Goal: Check status: Check status

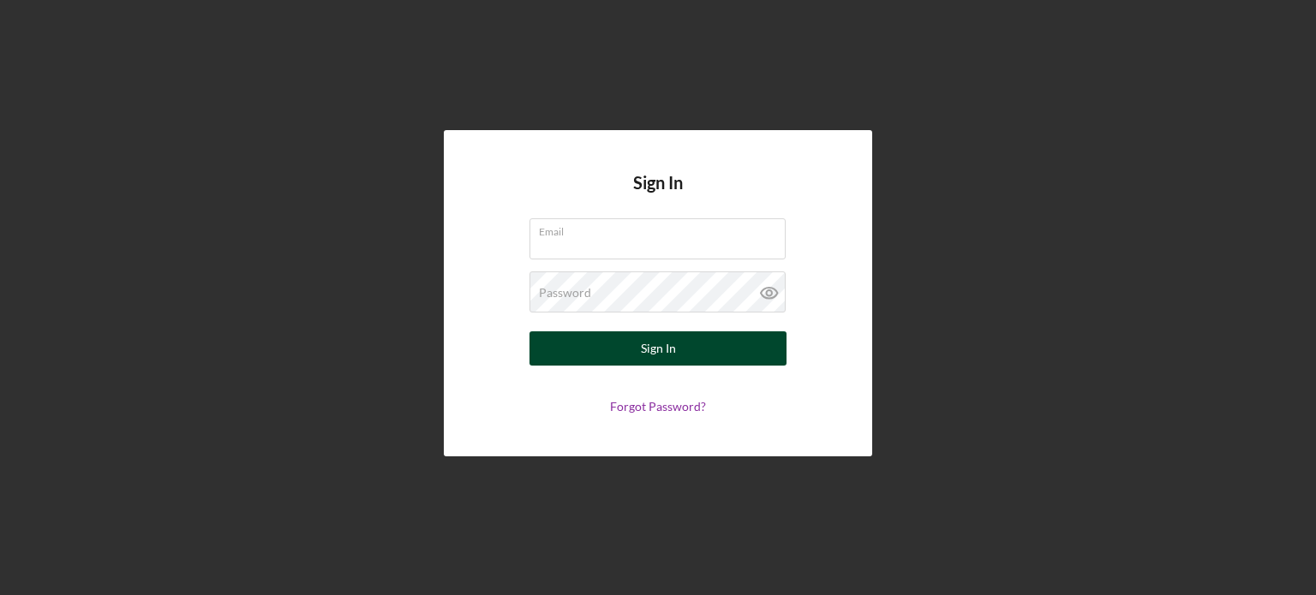
type input "[EMAIL_ADDRESS][DOMAIN_NAME]"
click at [655, 349] on div "Sign In" at bounding box center [658, 348] width 35 height 34
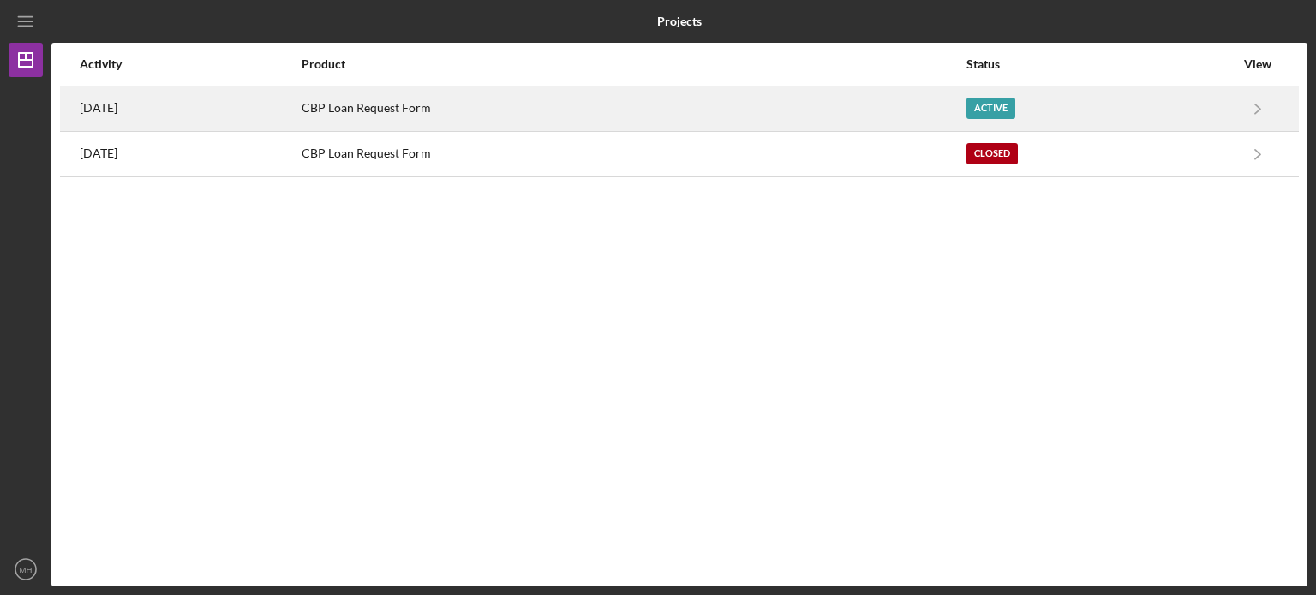
click at [408, 106] on div "CBP Loan Request Form" at bounding box center [634, 108] width 664 height 43
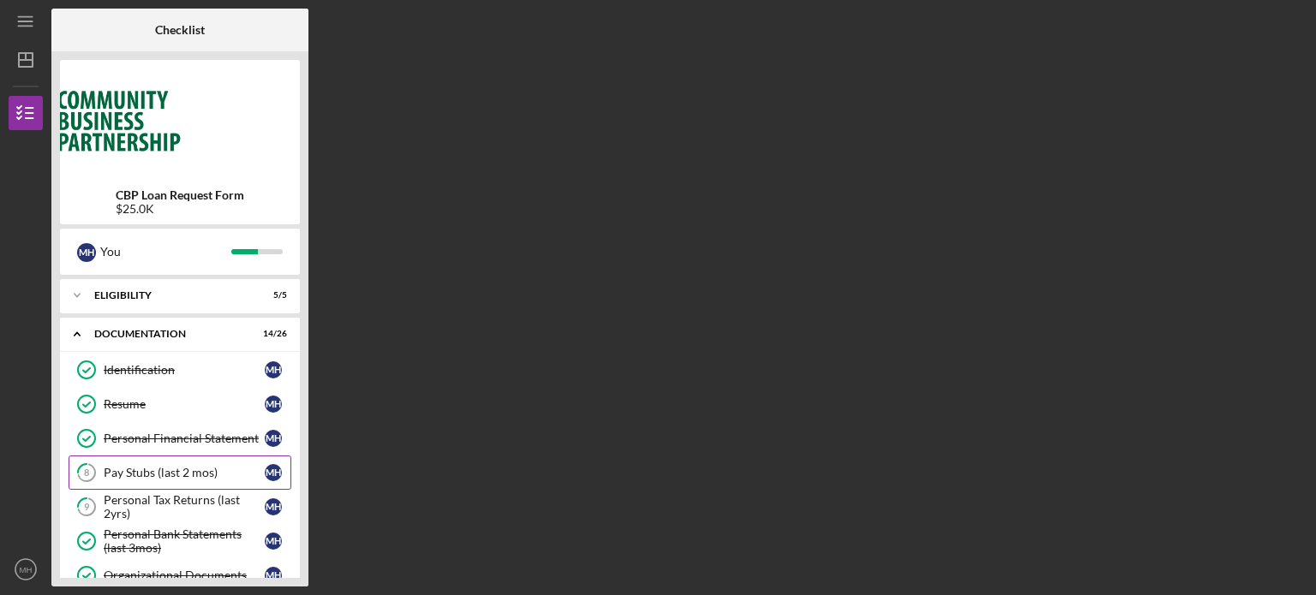
click at [176, 469] on div "Pay Stubs (last 2 mos)" at bounding box center [184, 473] width 161 height 14
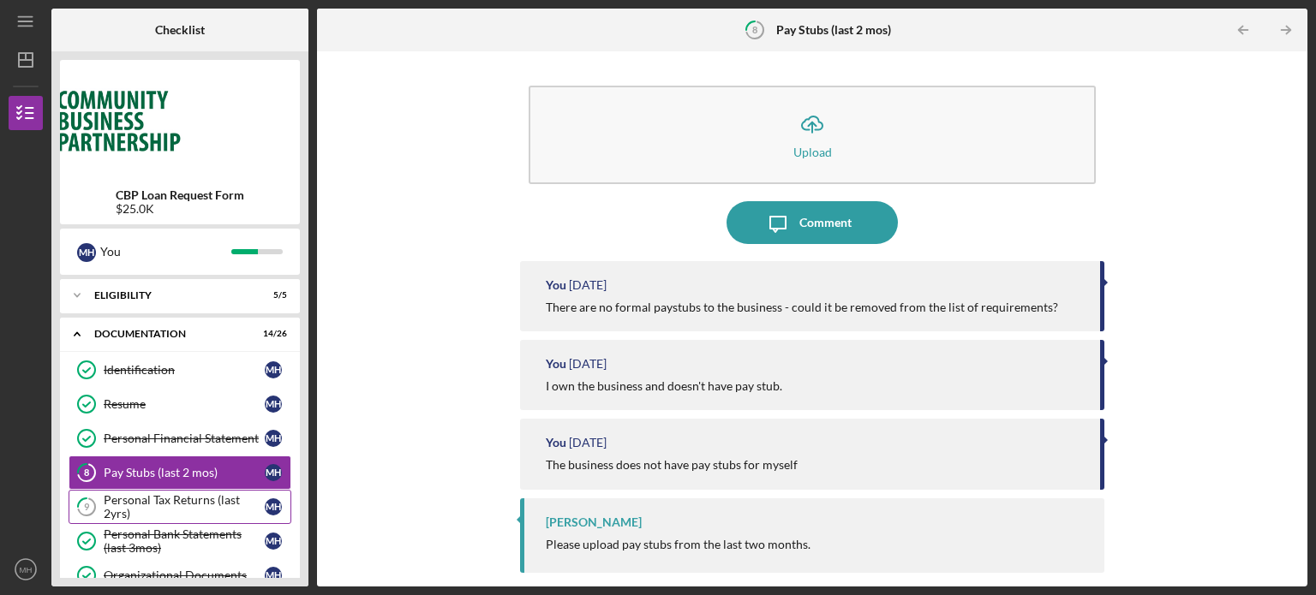
click at [176, 510] on div "Personal Tax Returns (last 2yrs)" at bounding box center [184, 506] width 161 height 27
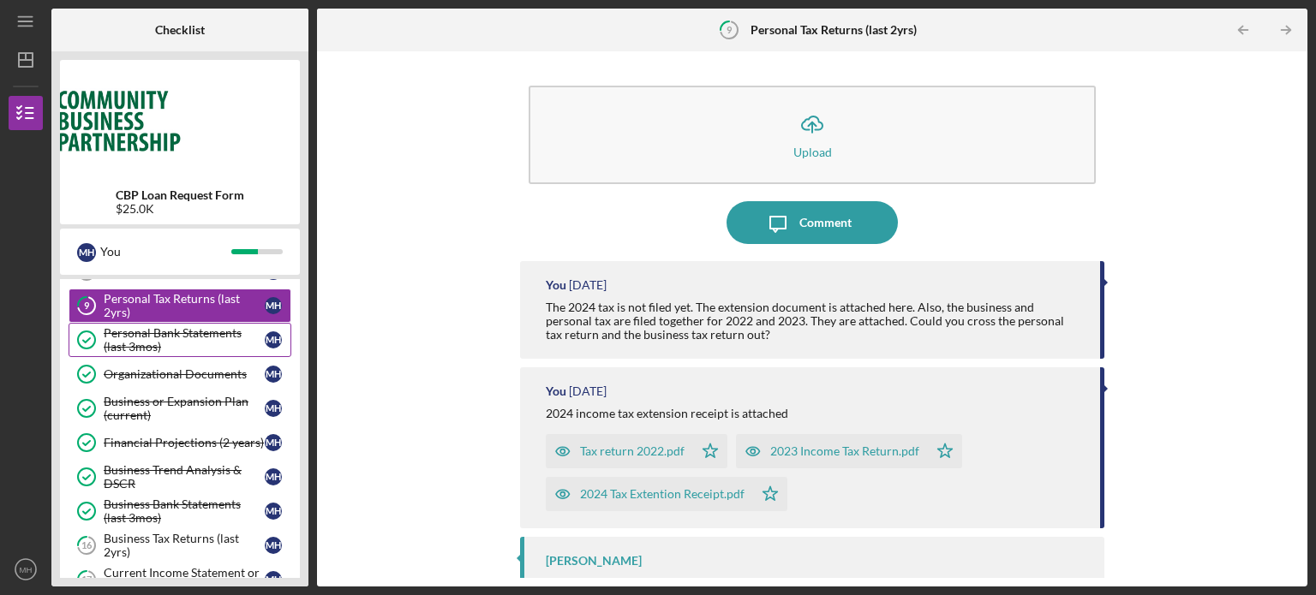
scroll to position [206, 0]
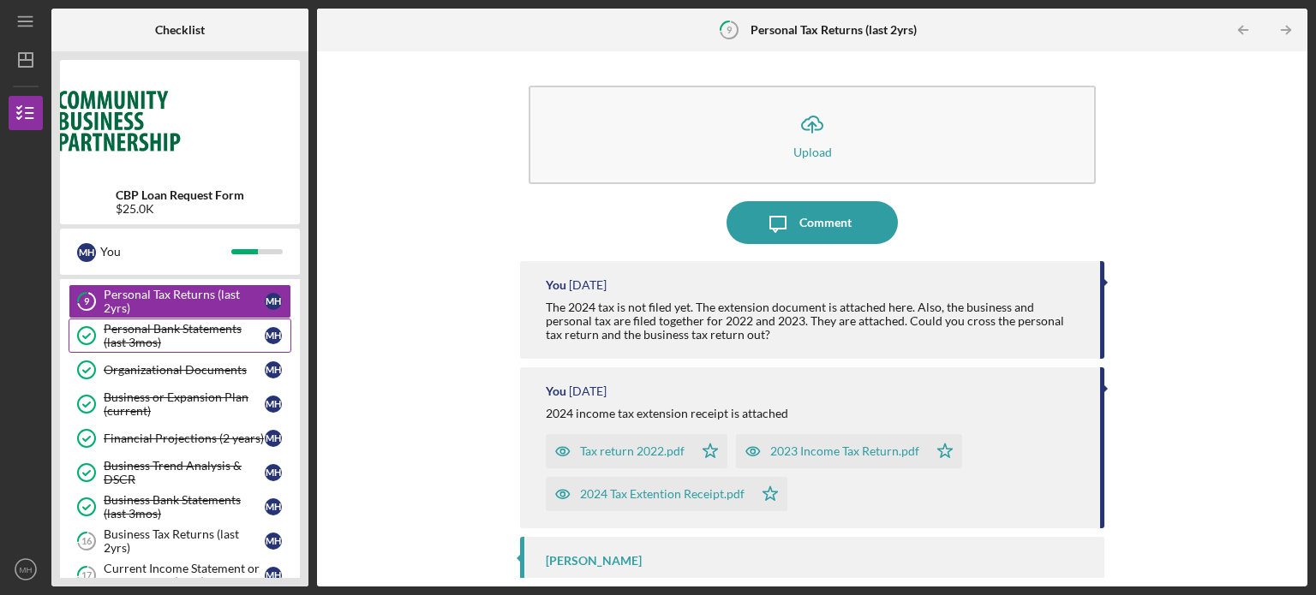
click at [175, 539] on div "Business Tax Returns (last 2yrs)" at bounding box center [184, 541] width 161 height 27
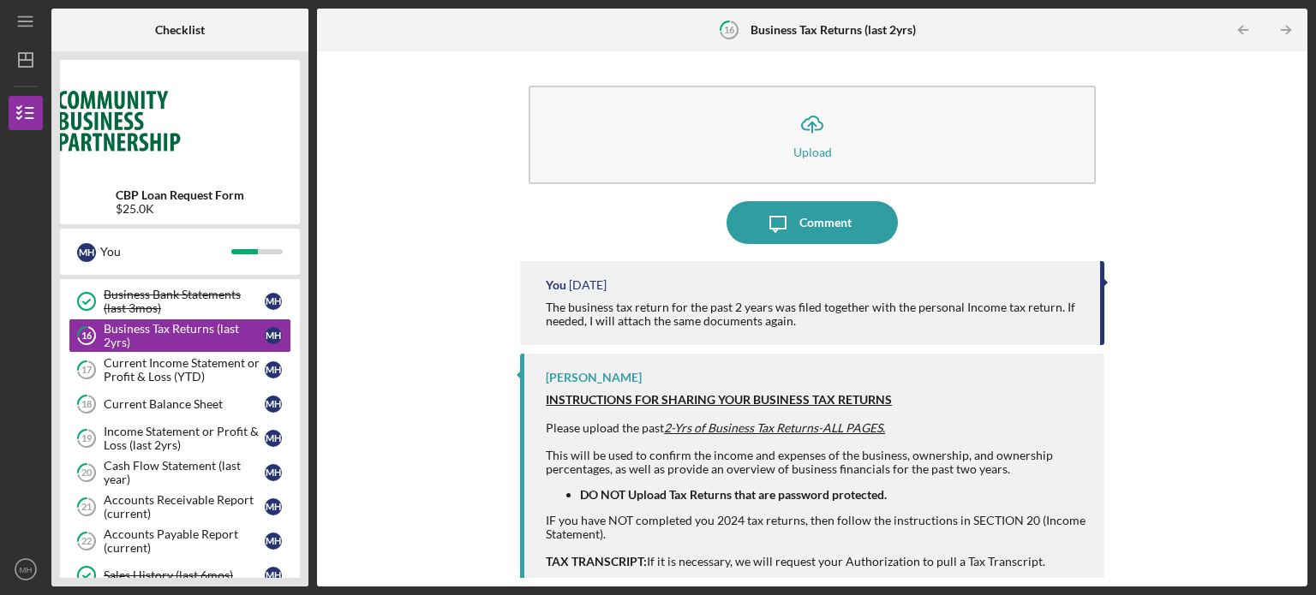
scroll to position [445, 0]
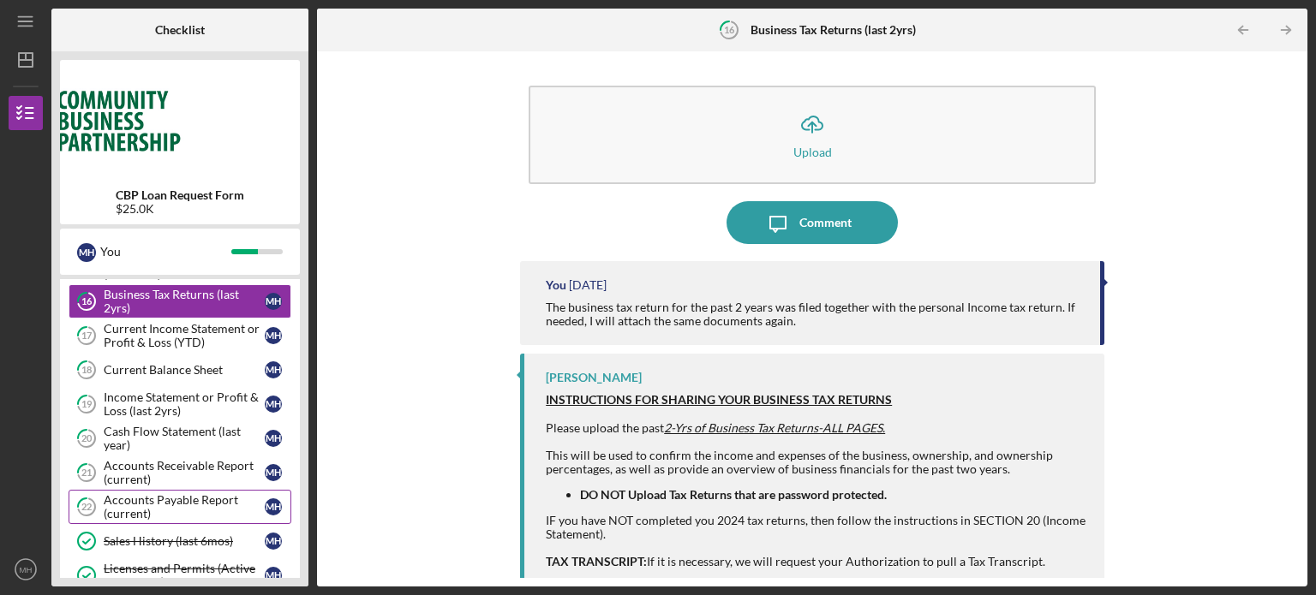
click at [184, 499] on div "Accounts Payable Report (current)" at bounding box center [184, 506] width 161 height 27
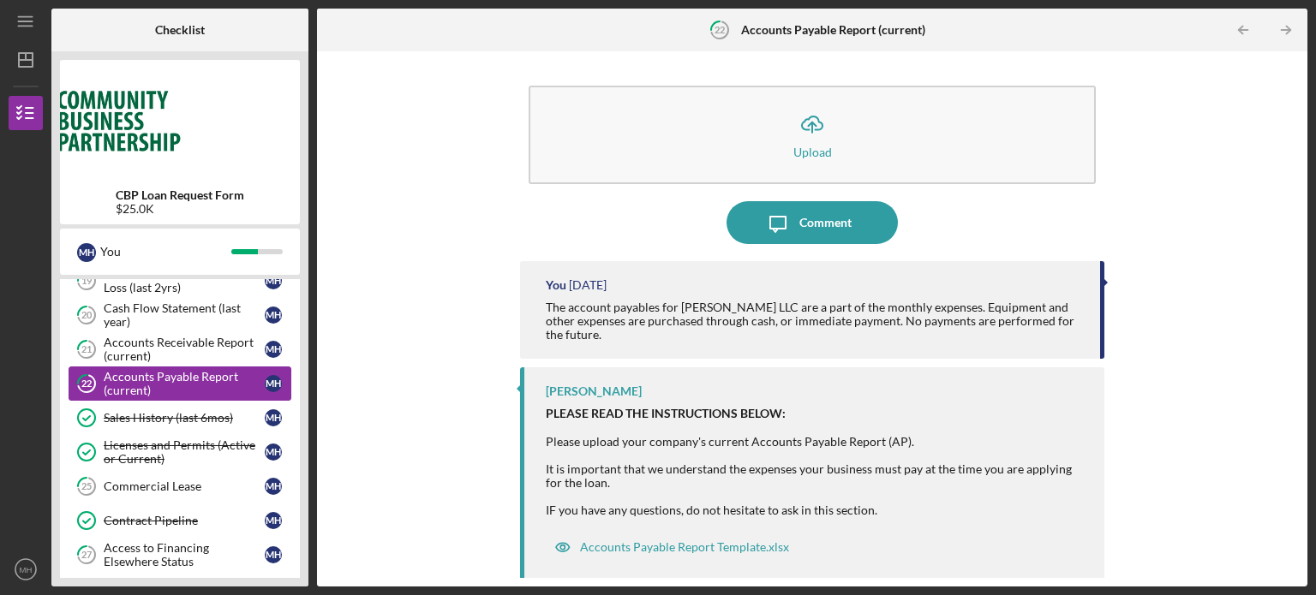
scroll to position [534, 0]
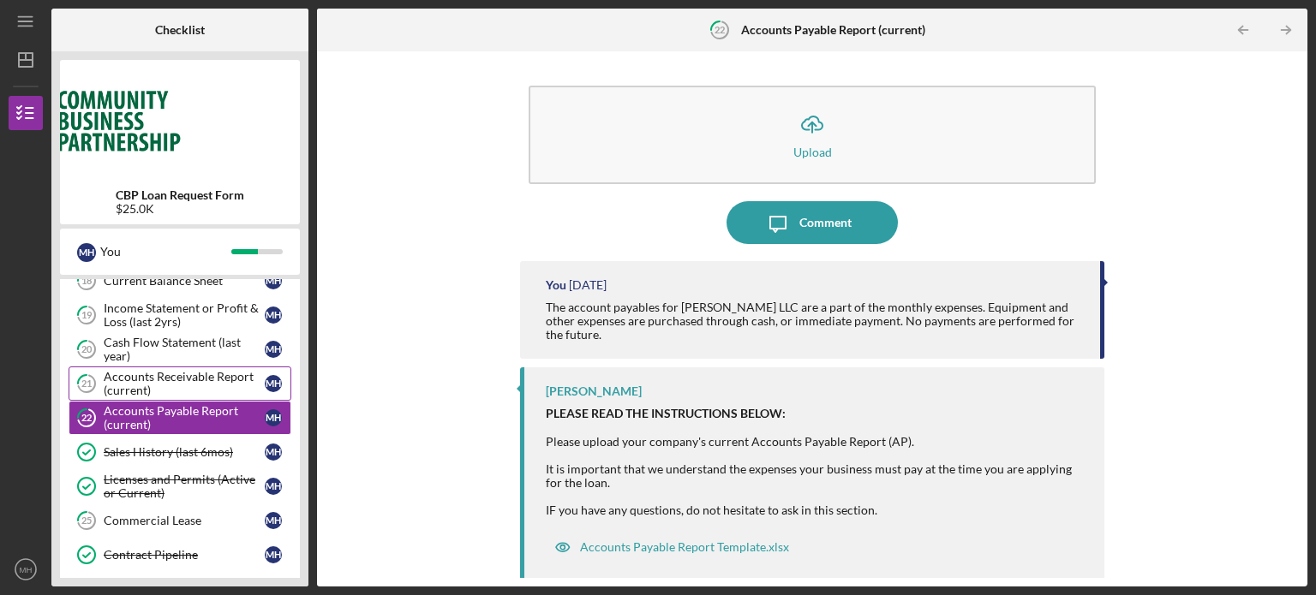
click at [156, 378] on div "Accounts Receivable Report (current)" at bounding box center [184, 383] width 161 height 27
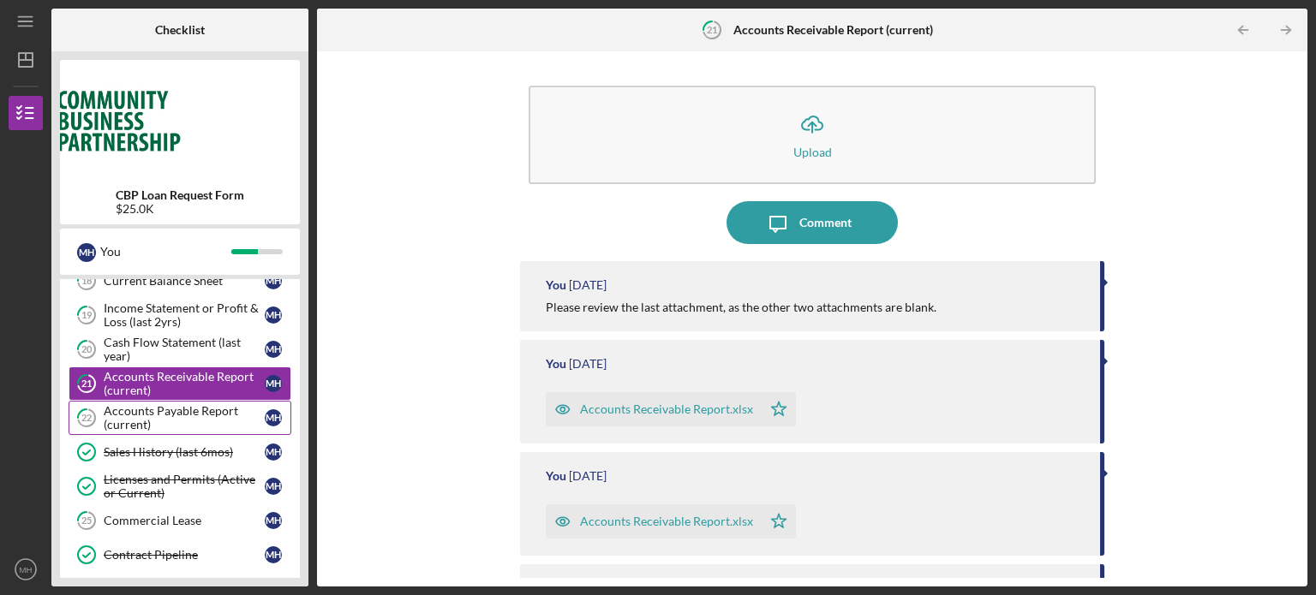
click at [149, 413] on div "Accounts Payable Report (current)" at bounding box center [184, 417] width 161 height 27
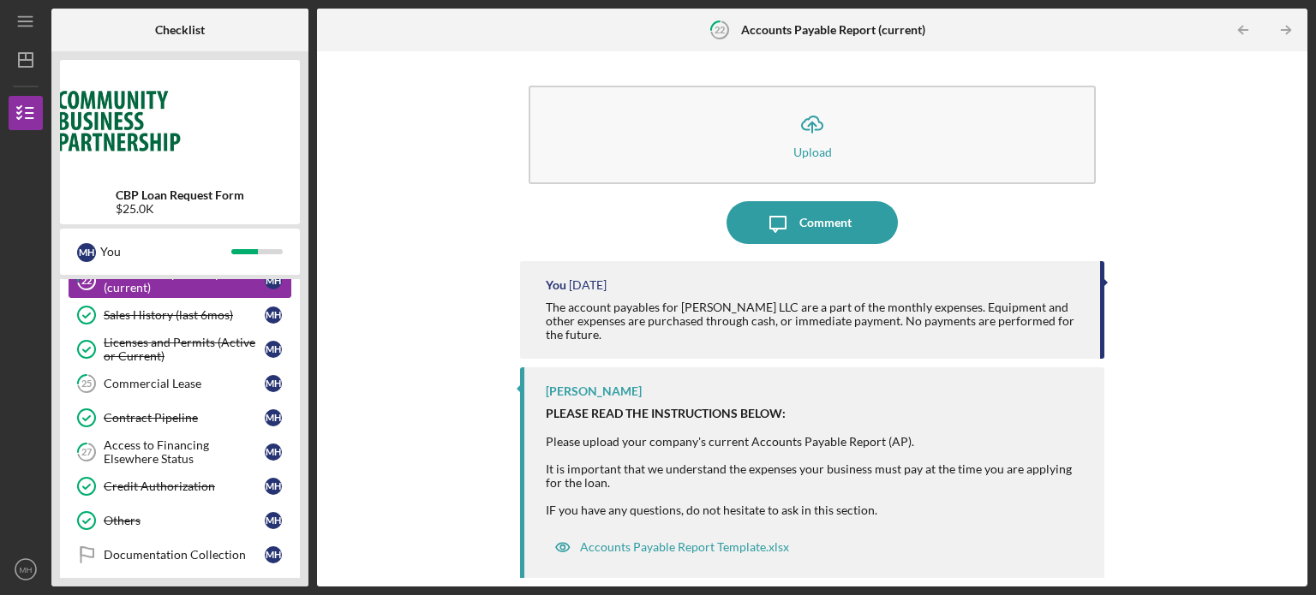
scroll to position [706, 0]
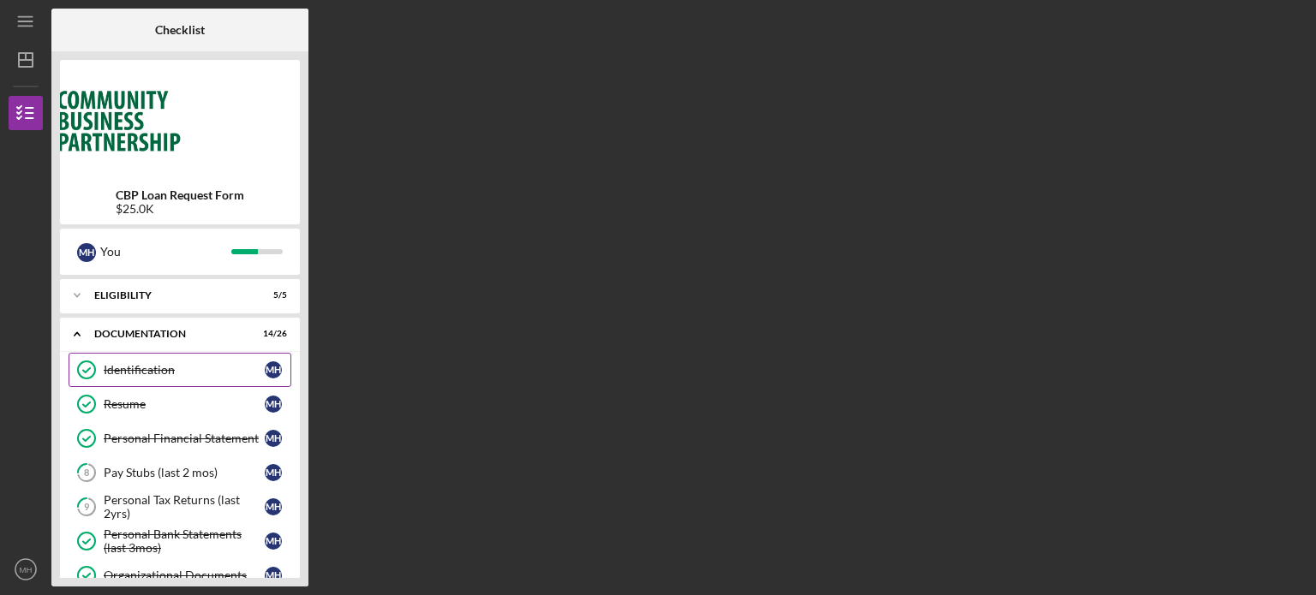
click at [140, 370] on div "Identification" at bounding box center [184, 370] width 161 height 14
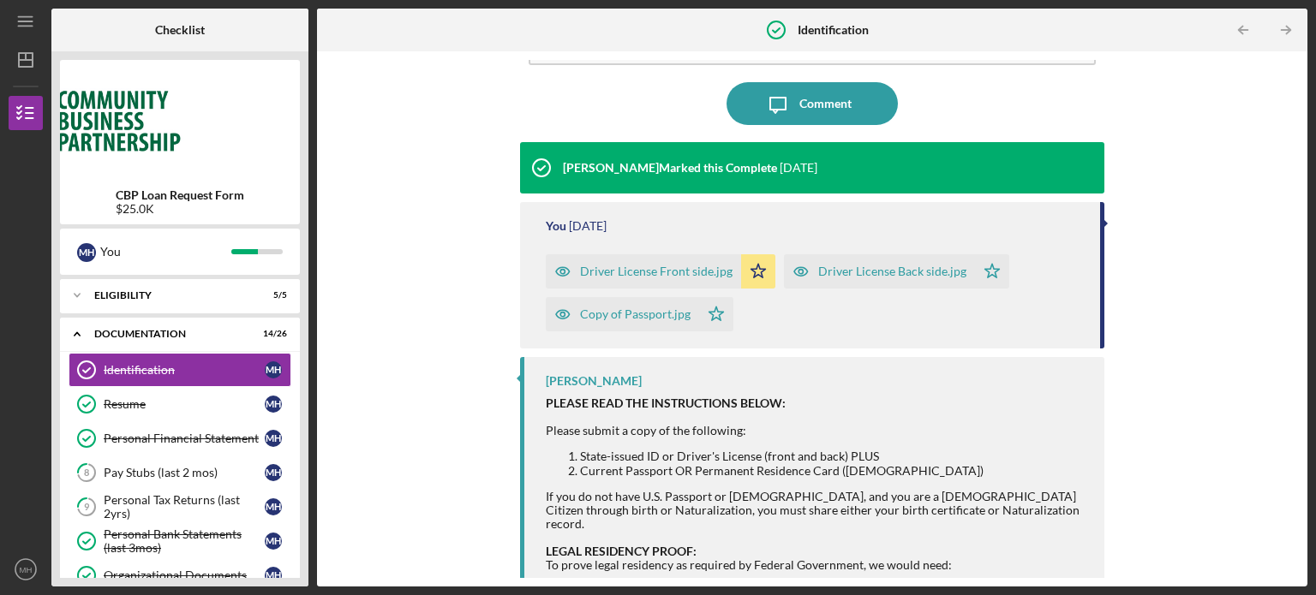
scroll to position [112, 0]
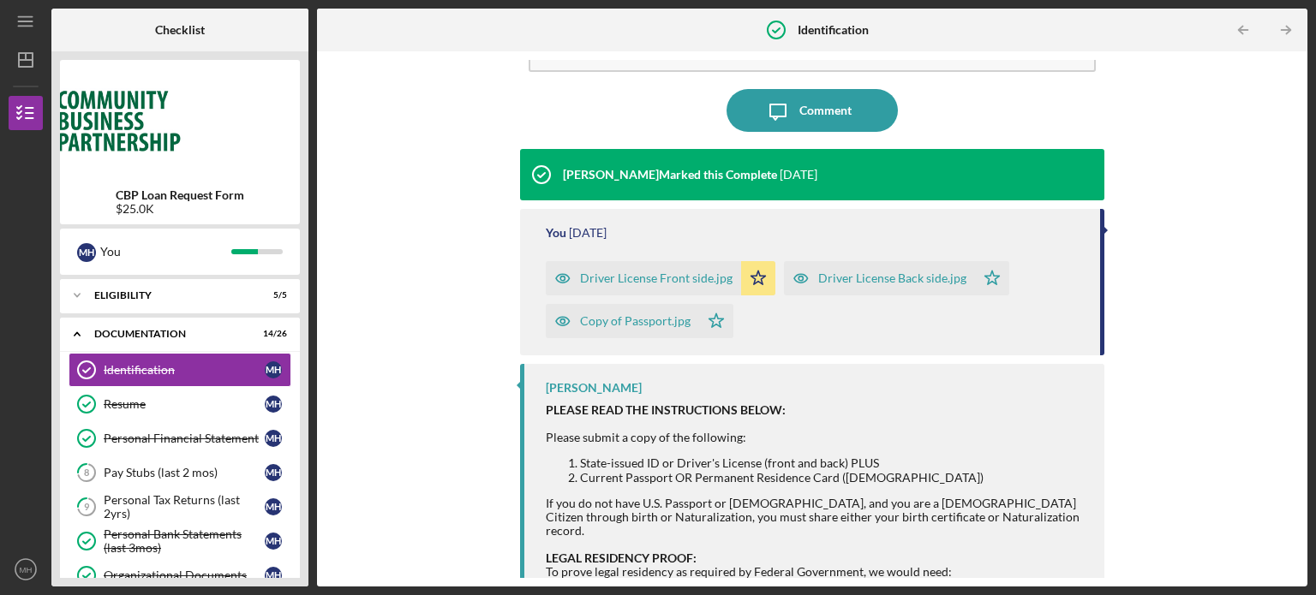
drag, startPoint x: 564, startPoint y: 174, endPoint x: 701, endPoint y: 163, distance: 137.5
click at [701, 163] on div "Karlene Sinclair-Robinson Marked this Complete 1 month ago" at bounding box center [668, 174] width 297 height 51
copy div "Karlene Sinclair-Robinson"
